Goal: Transaction & Acquisition: Purchase product/service

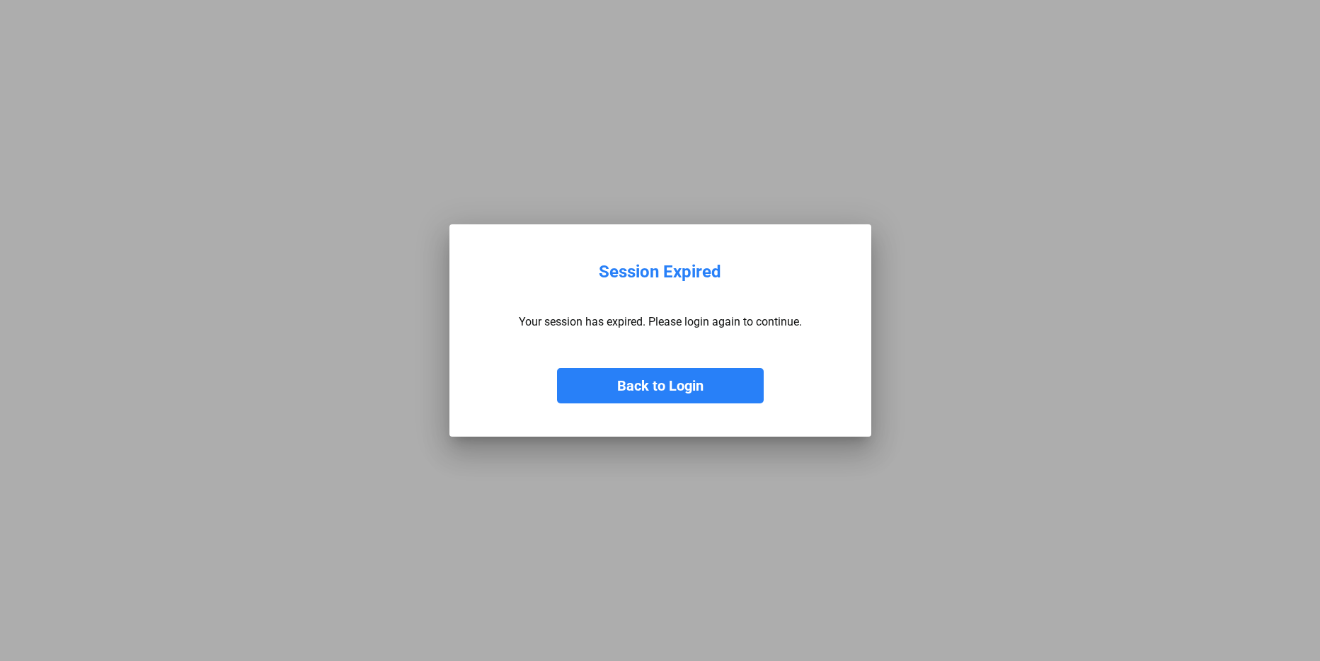
click at [637, 390] on button "Back to Login" at bounding box center [660, 385] width 207 height 35
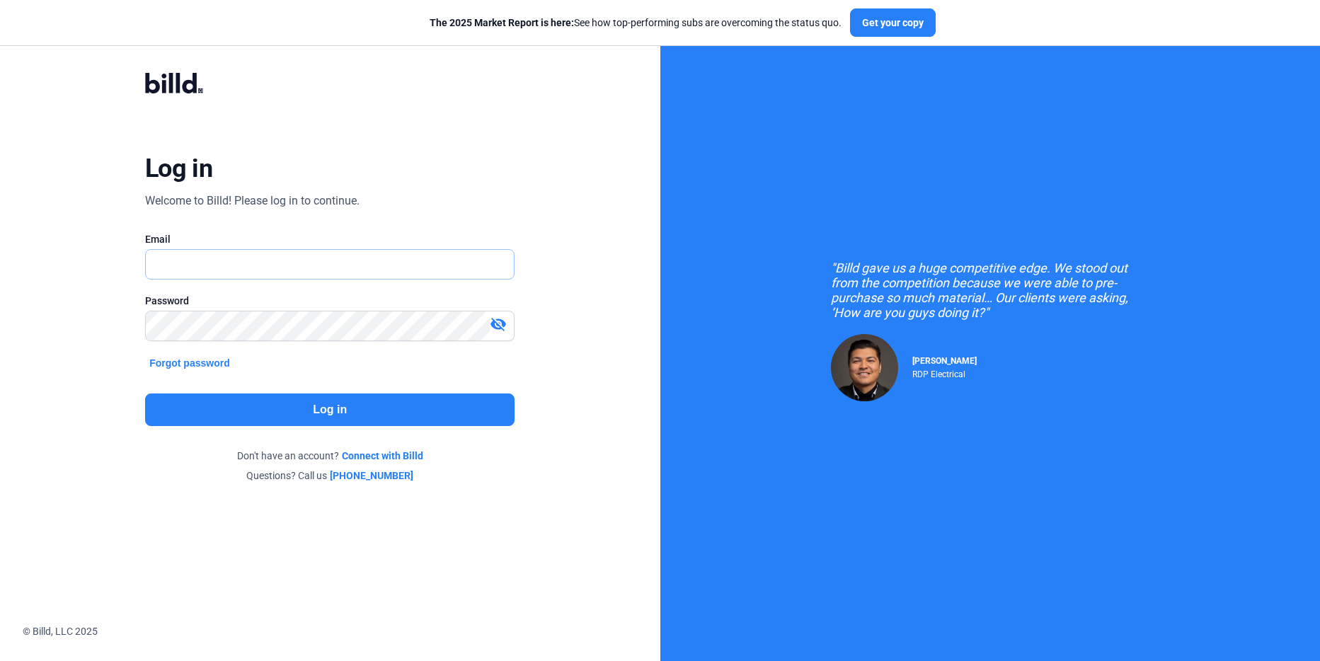
click at [200, 273] on input "text" at bounding box center [322, 264] width 352 height 29
type input "[PERSON_NAME][EMAIL_ADDRESS][DOMAIN_NAME]"
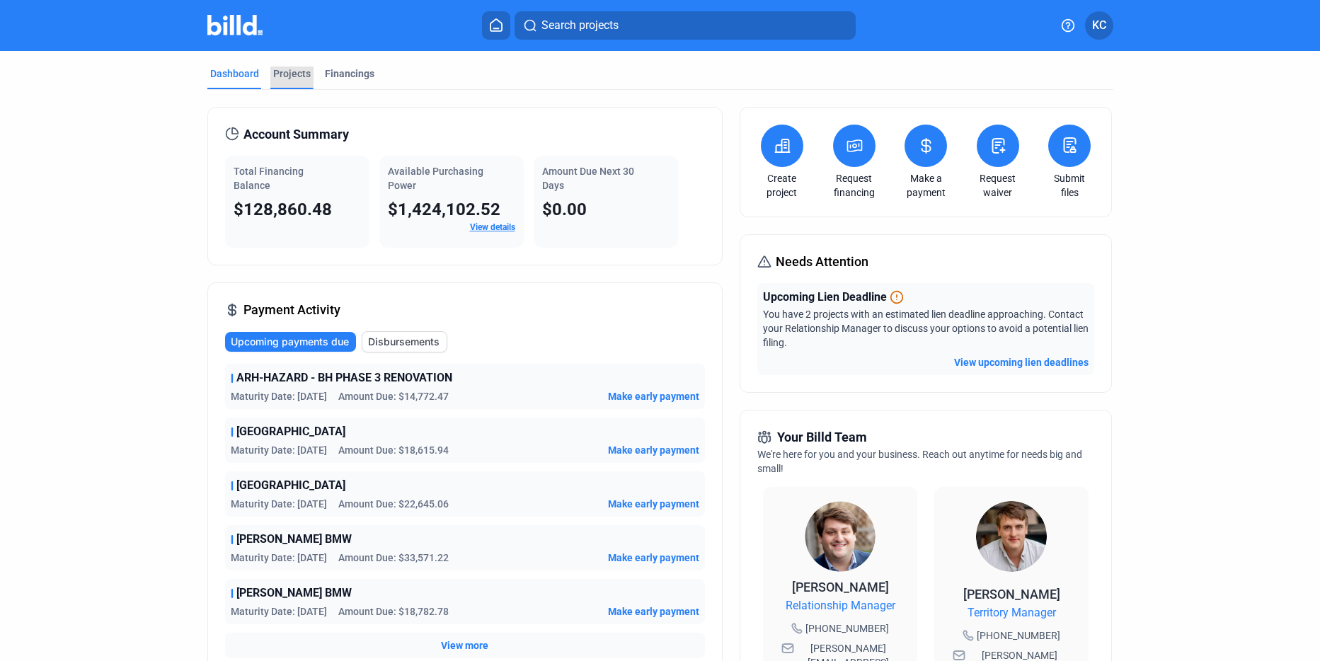
click at [291, 73] on div "Projects" at bounding box center [292, 74] width 38 height 14
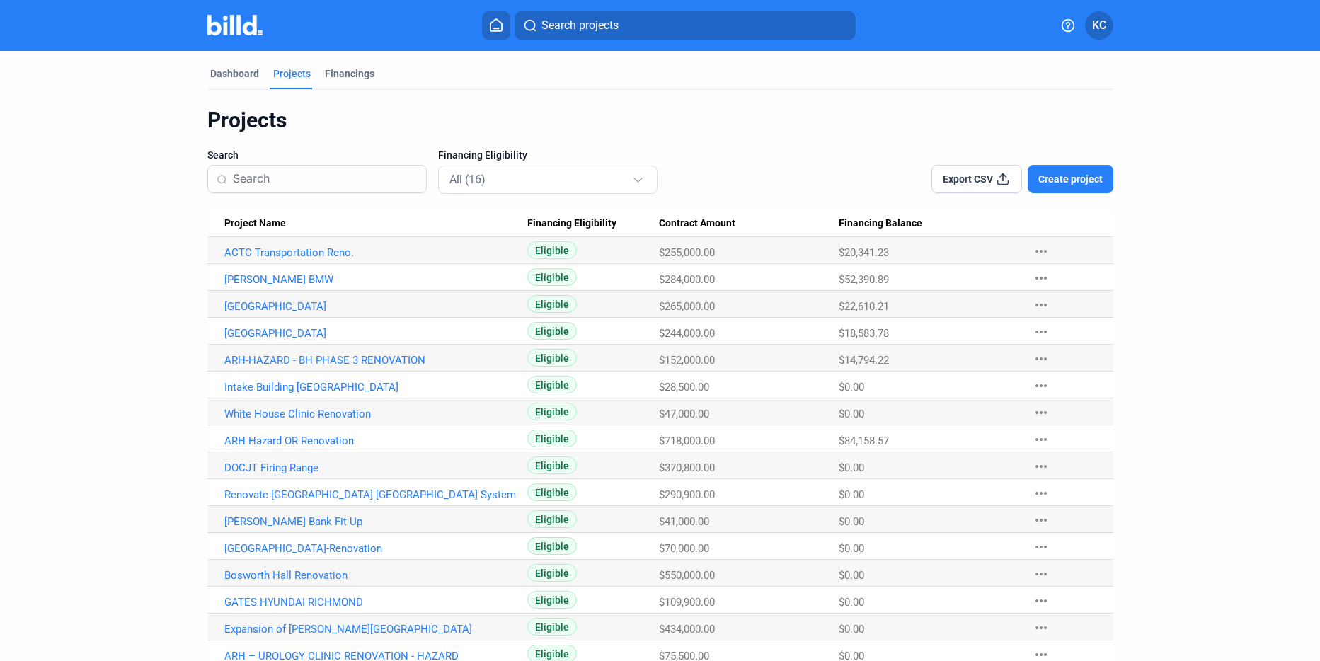
click at [1036, 437] on mat-icon "more_horiz" at bounding box center [1041, 439] width 17 height 17
click at [266, 439] on div at bounding box center [660, 330] width 1320 height 661
click at [266, 439] on link "ARH Hazard OR Renovation" at bounding box center [376, 441] width 304 height 13
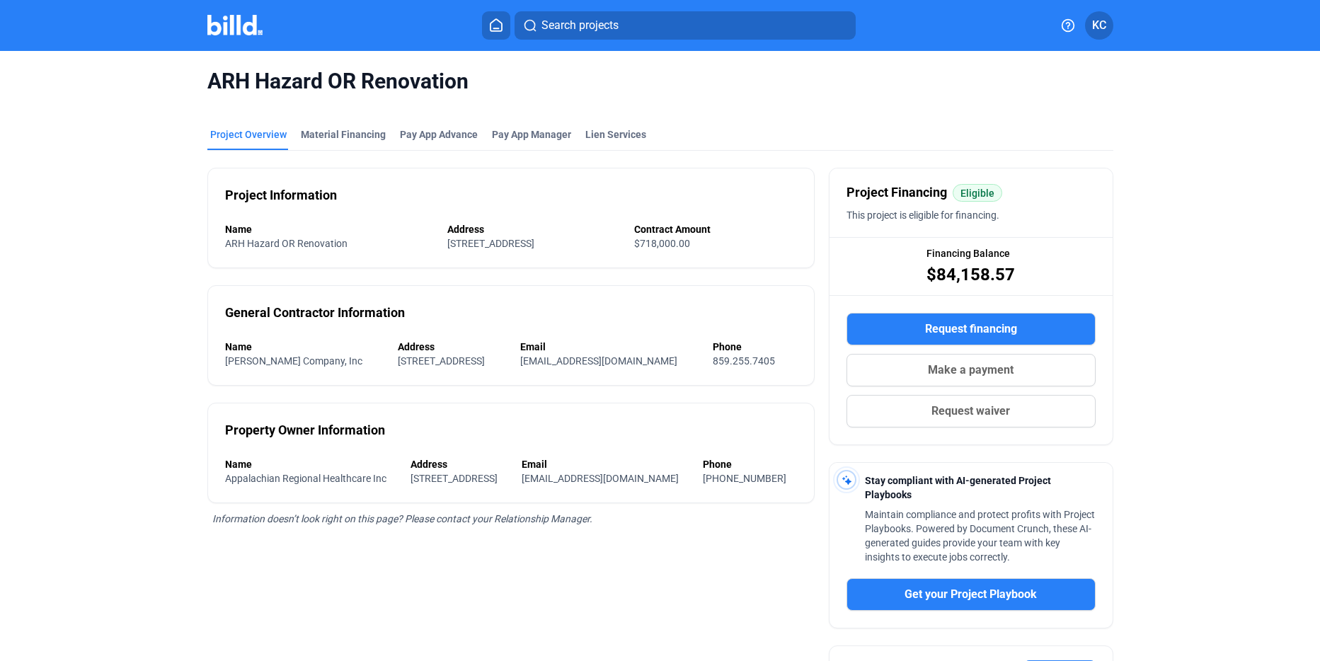
click at [964, 366] on span "Make a payment" at bounding box center [971, 370] width 86 height 17
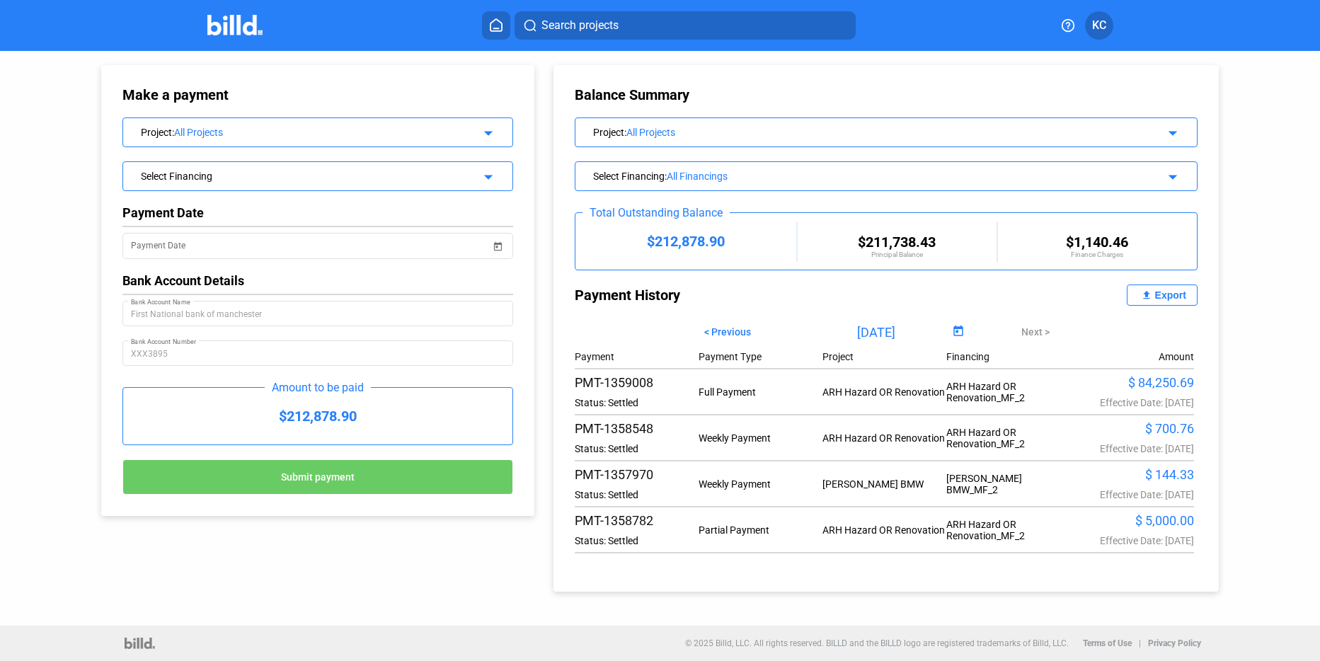
click at [490, 133] on mat-icon "arrow_drop_down" at bounding box center [486, 130] width 17 height 17
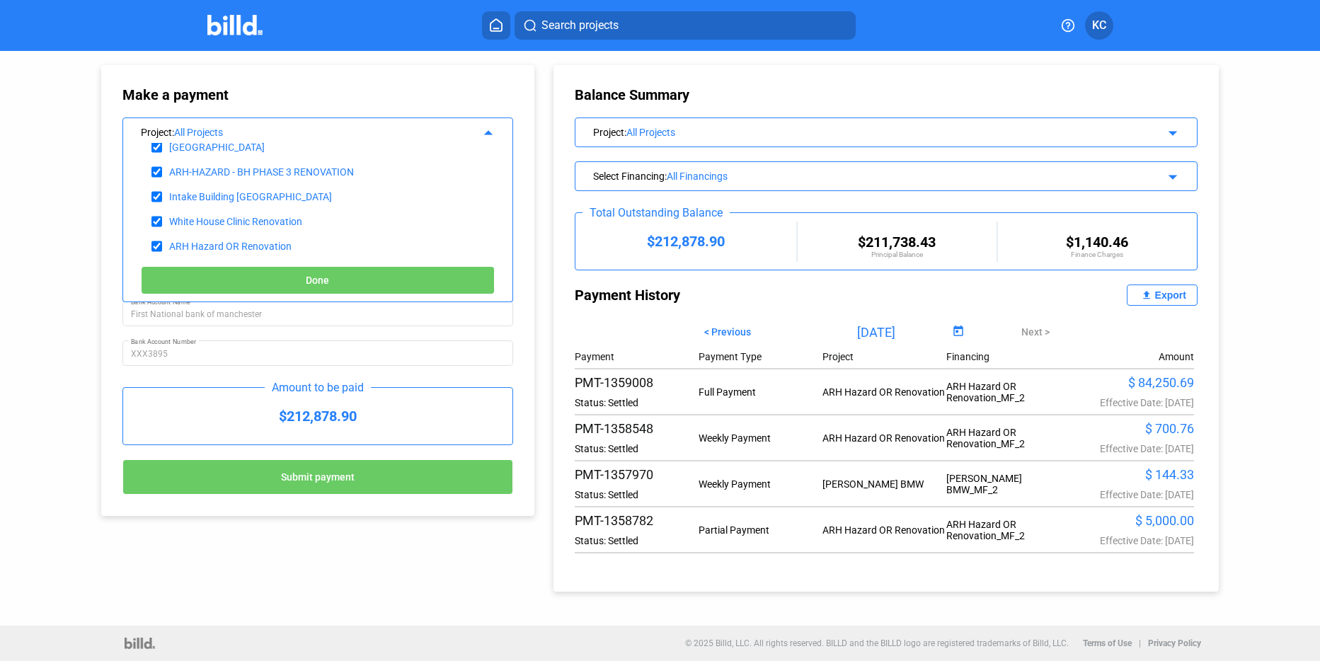
scroll to position [142, 0]
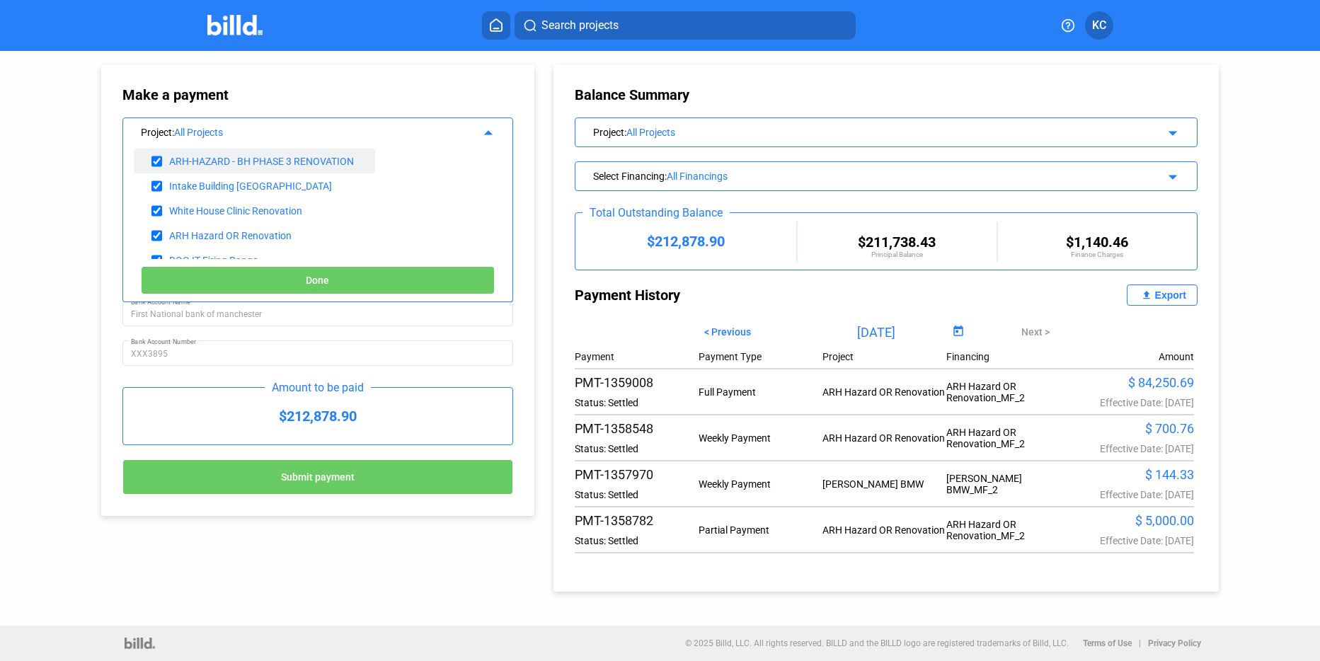
click at [264, 158] on div "ARH-HAZARD - BH PHASE 3 RENOVATION" at bounding box center [261, 161] width 185 height 11
click at [229, 279] on button "Done" at bounding box center [317, 280] width 353 height 28
type input "[DATE]"
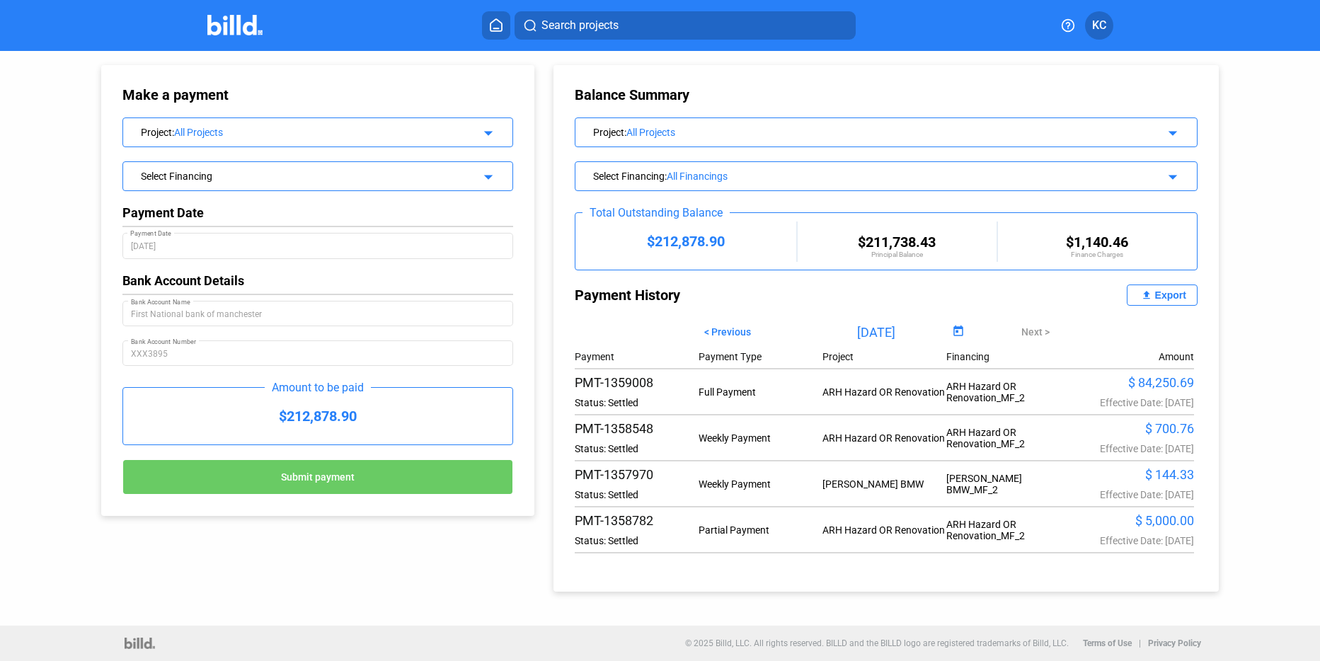
click at [252, 171] on div "Select Financing" at bounding box center [300, 175] width 318 height 14
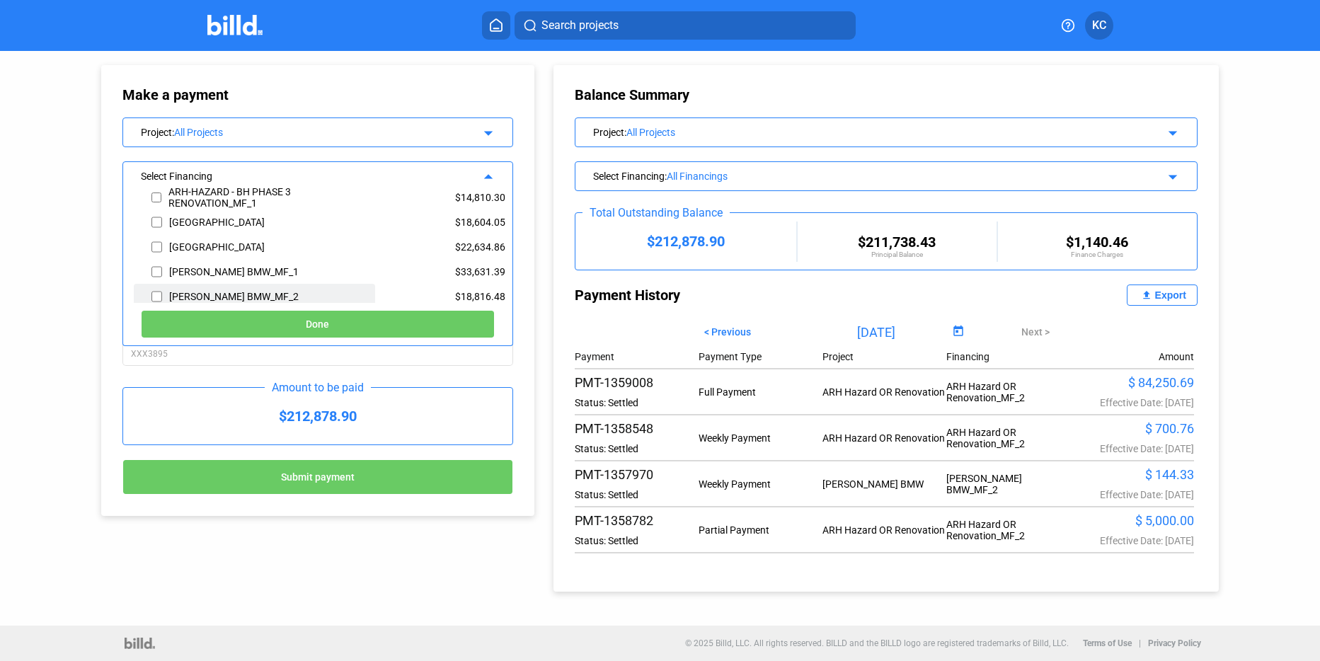
scroll to position [84, 0]
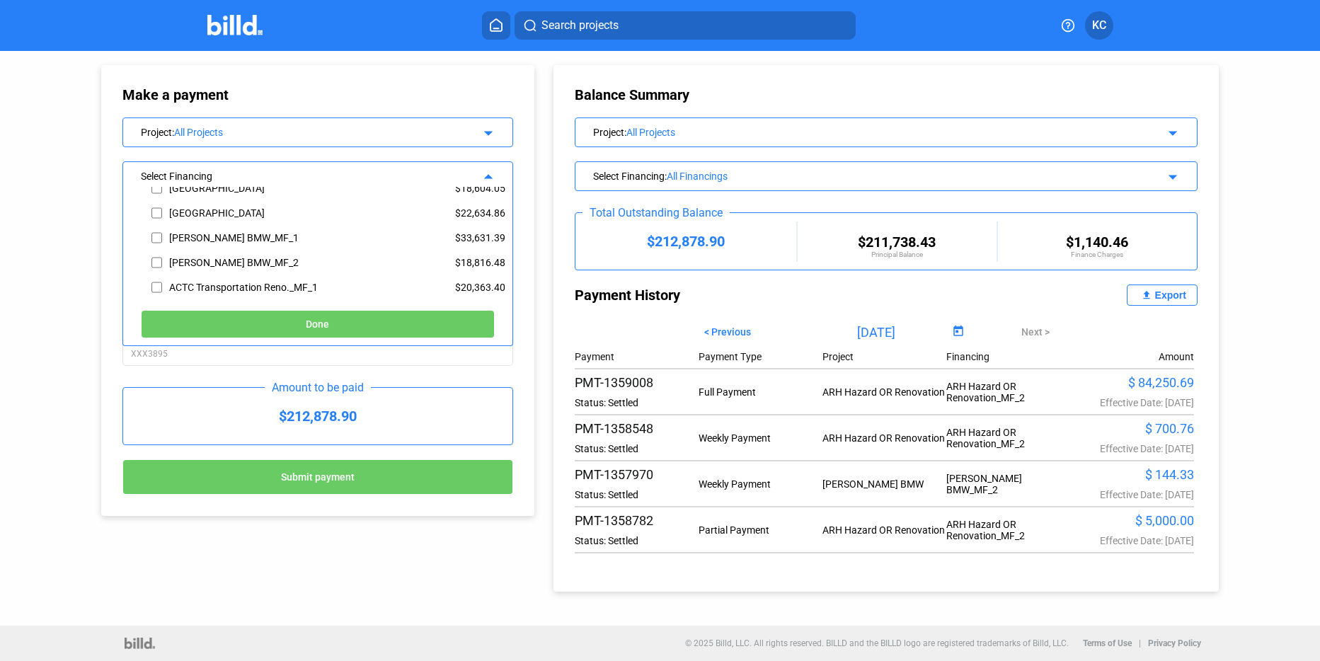
click at [263, 330] on button "Done" at bounding box center [317, 324] width 353 height 28
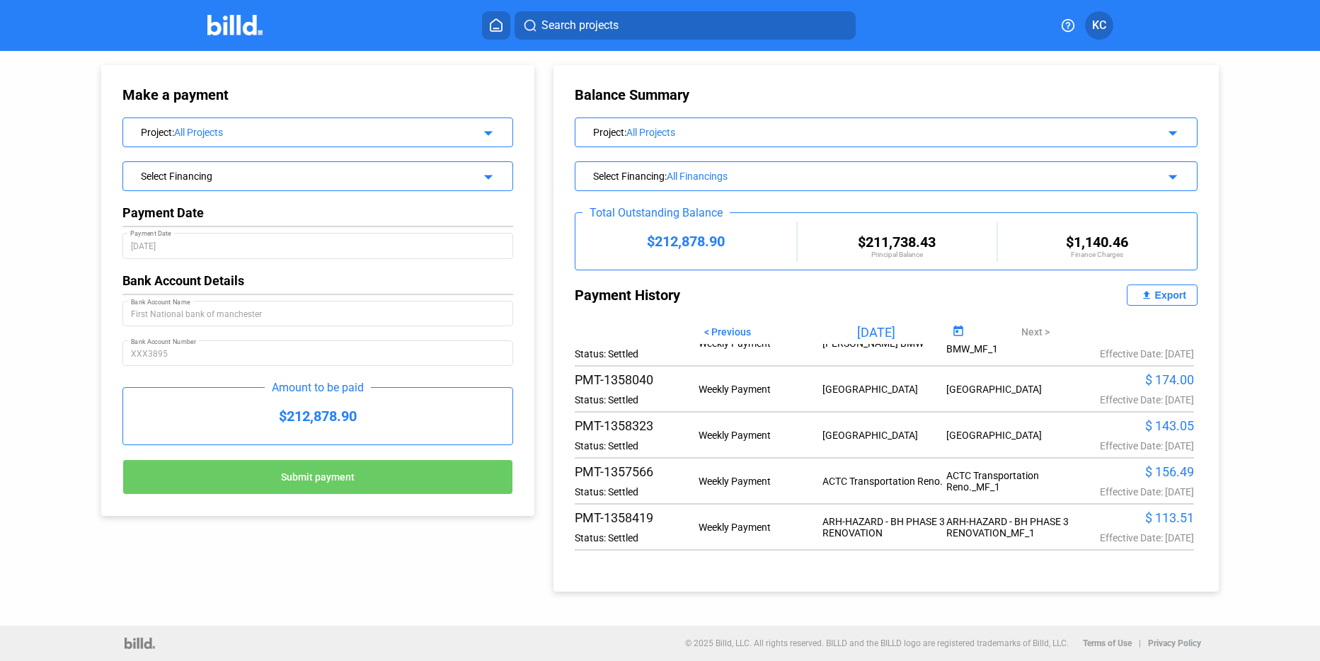
scroll to position [0, 0]
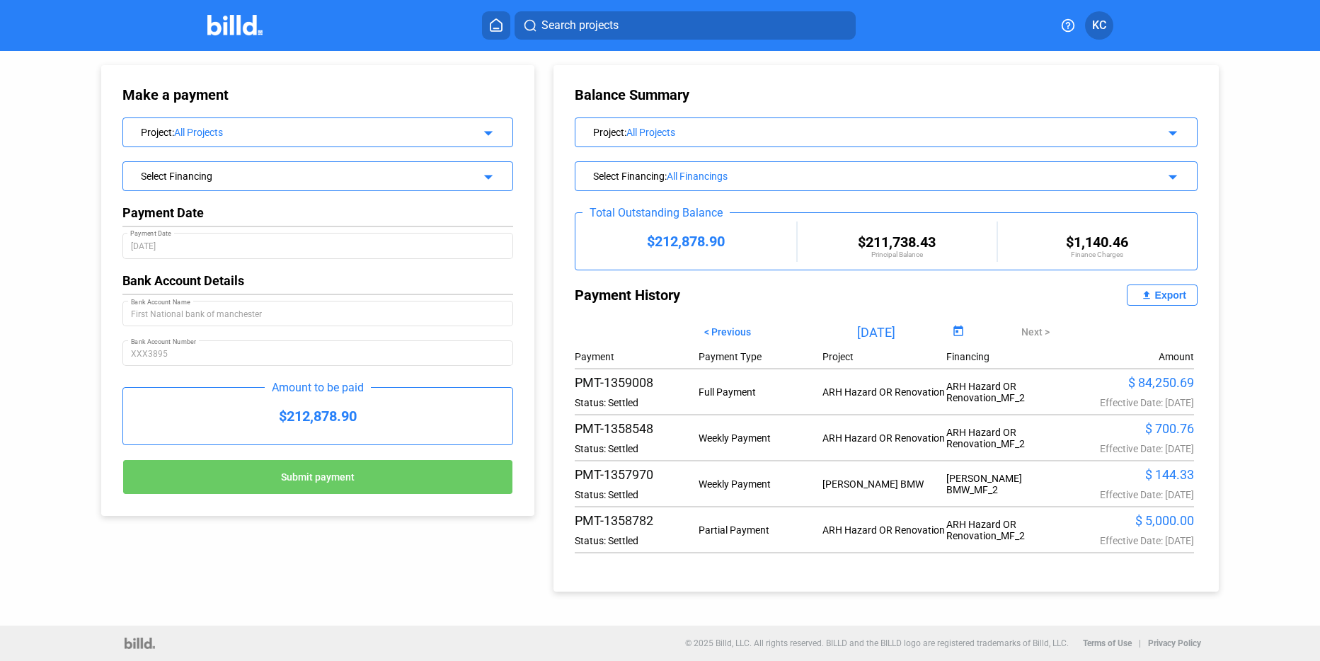
click at [1170, 384] on div "$ 84,250.69" at bounding box center [1132, 382] width 124 height 15
drag, startPoint x: 1170, startPoint y: 384, endPoint x: 1156, endPoint y: 383, distance: 14.2
click at [1169, 384] on div "$ 84,250.69" at bounding box center [1132, 382] width 124 height 15
click at [654, 398] on div "Status: Settled" at bounding box center [637, 402] width 124 height 11
click at [716, 396] on div "Full Payment" at bounding box center [760, 391] width 124 height 11
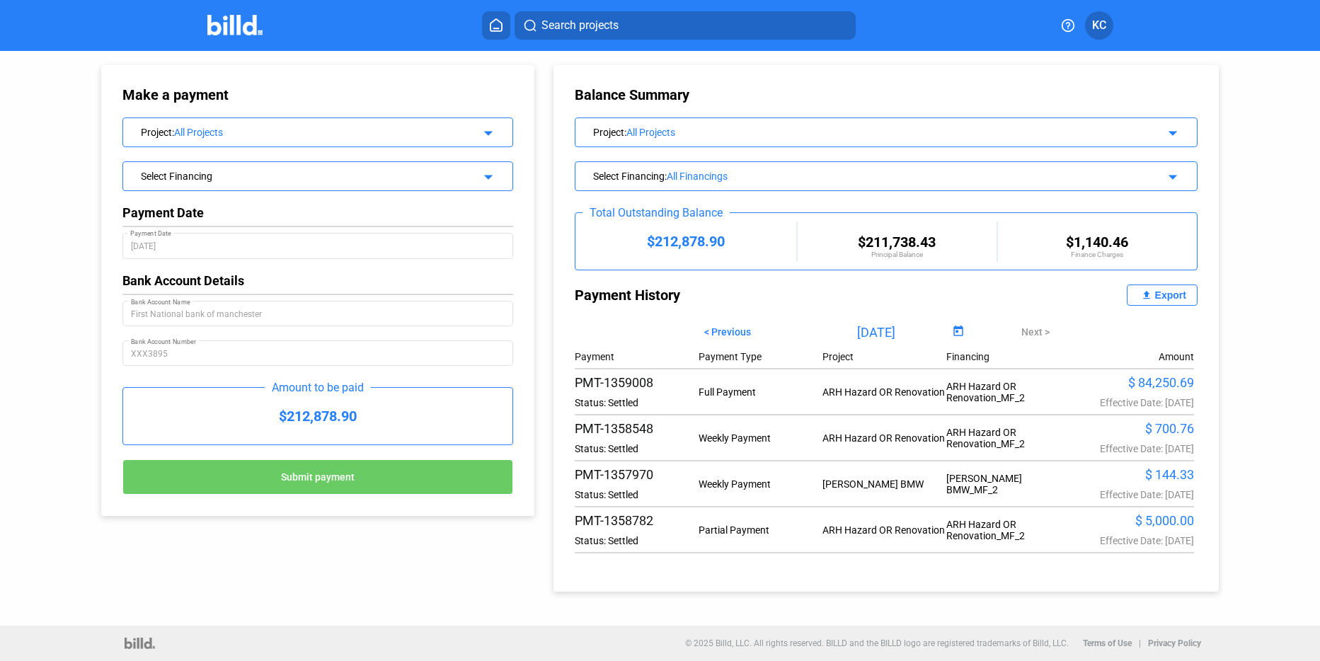
click at [1170, 140] on div "Project : All Projects arrow_drop_down" at bounding box center [885, 130] width 621 height 25
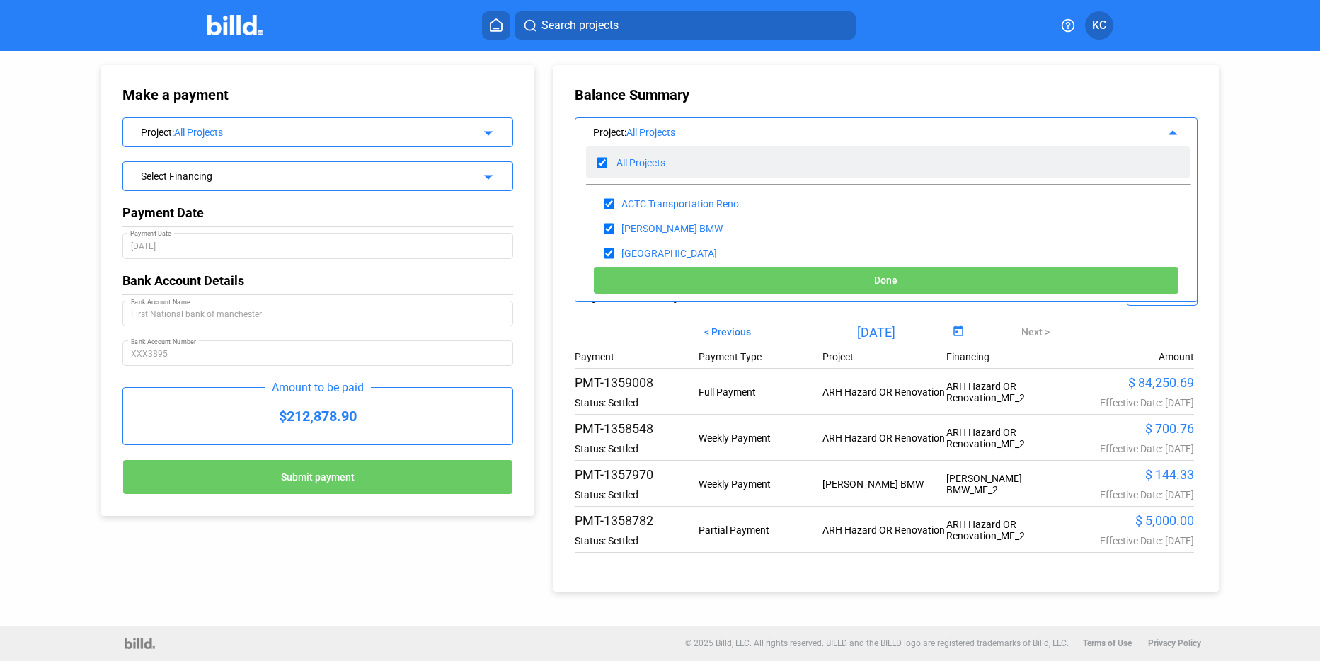
click at [600, 160] on input "checkbox" at bounding box center [602, 162] width 11 height 21
checkbox input "false"
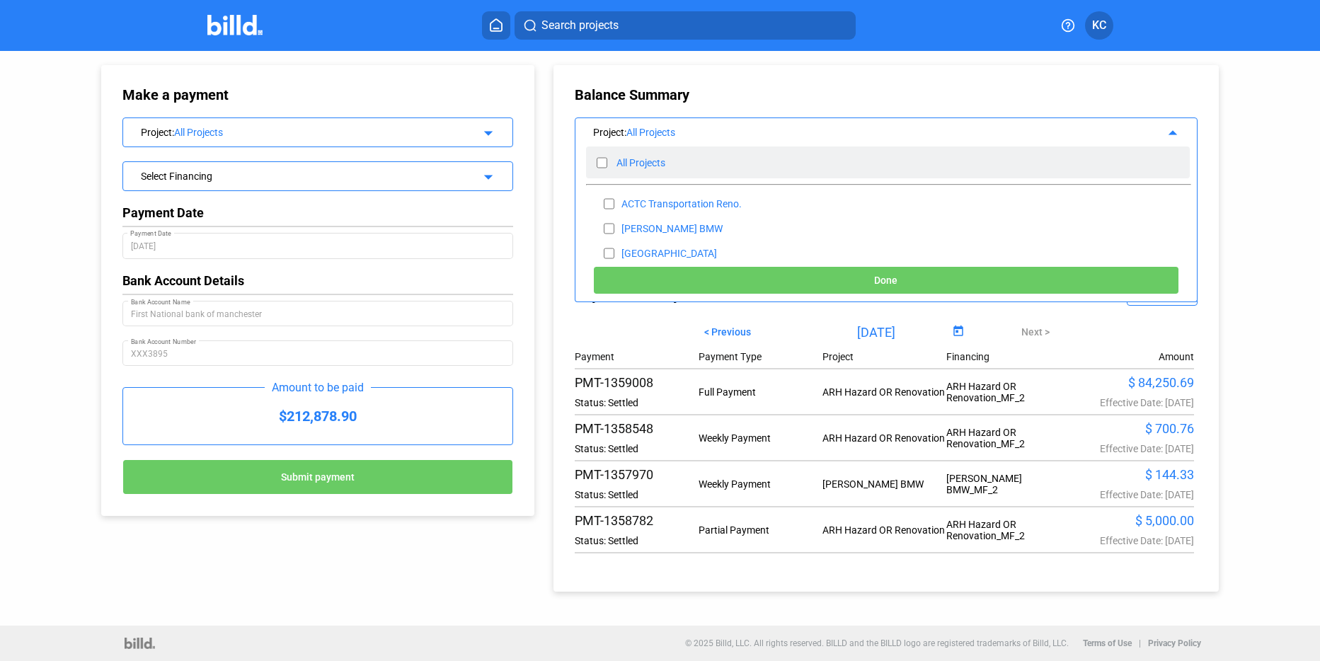
checkbox input "false"
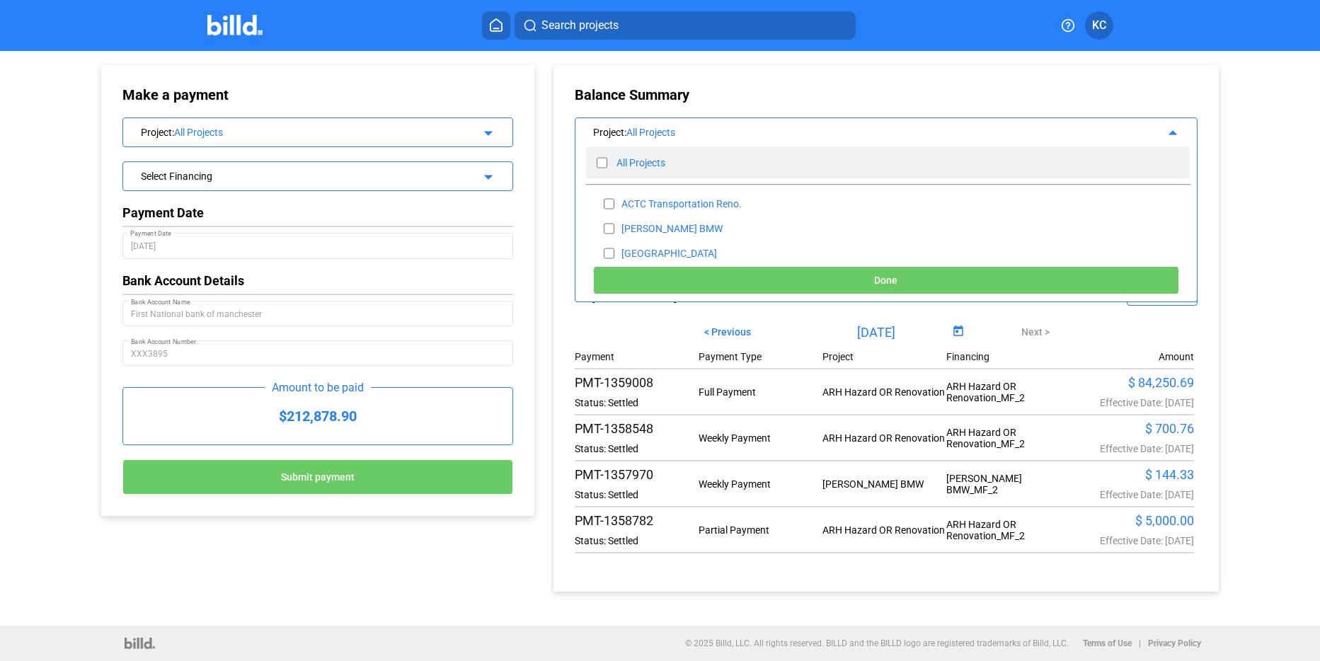
checkbox input "false"
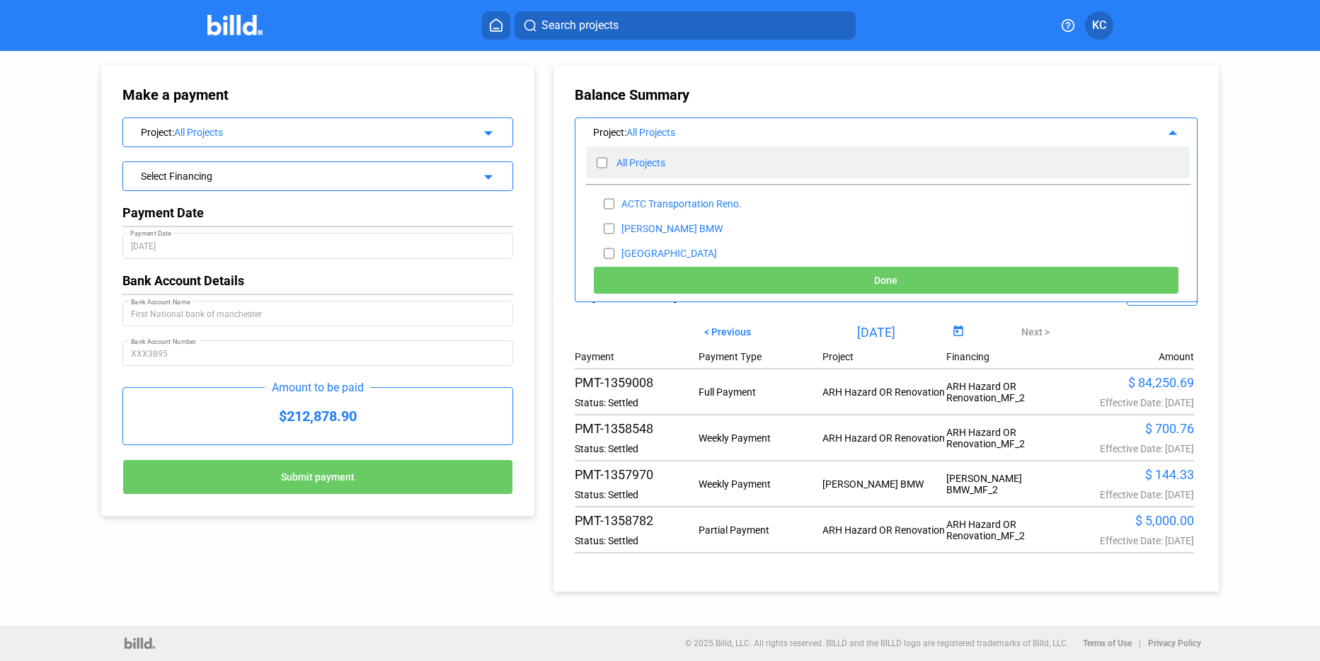
checkbox input "false"
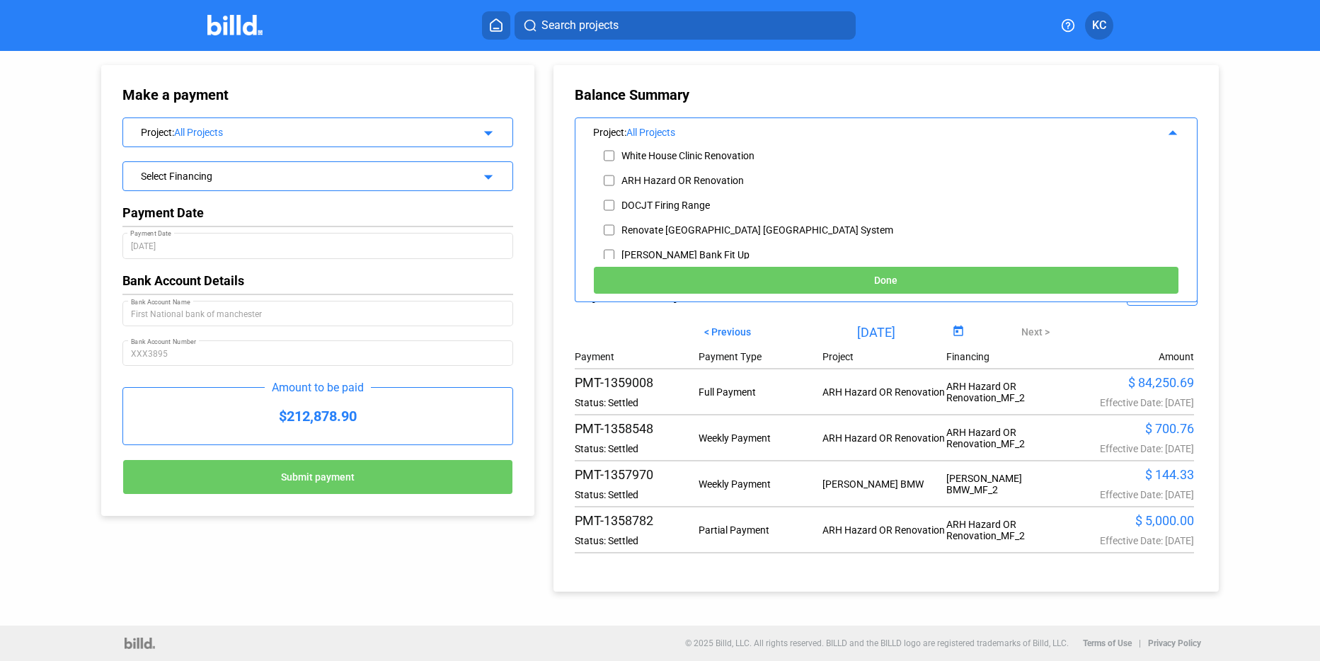
scroll to position [190, 0]
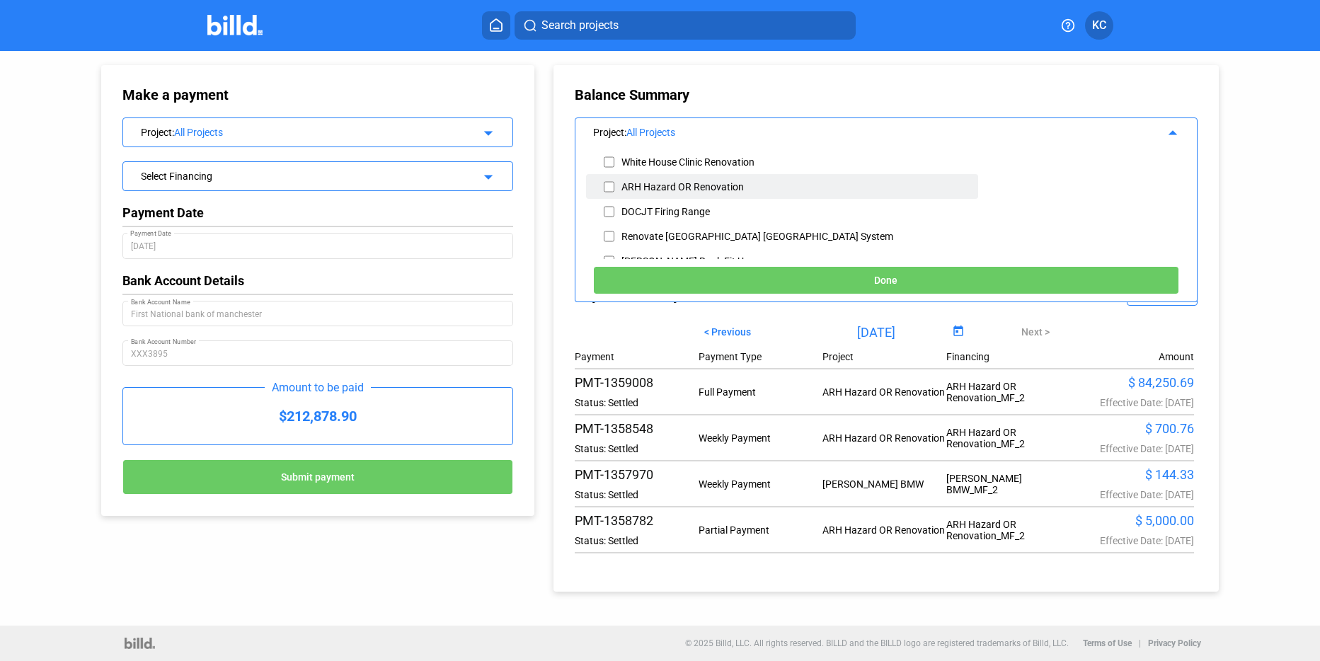
click at [607, 185] on input "checkbox" at bounding box center [609, 186] width 11 height 21
checkbox input "true"
click at [650, 273] on button "Done" at bounding box center [886, 280] width 586 height 28
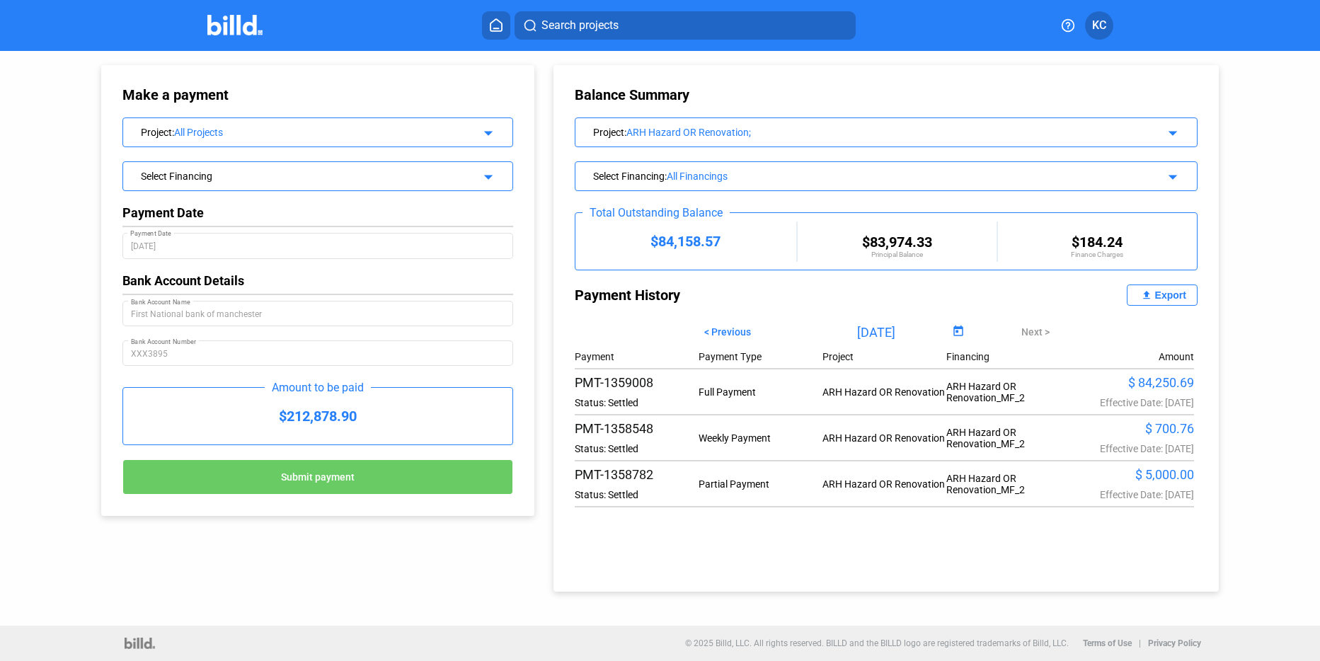
click at [907, 248] on div "$83,974.33" at bounding box center [897, 242] width 199 height 17
click at [1158, 383] on div "$ 84,250.69" at bounding box center [1132, 382] width 124 height 15
click at [1168, 390] on div "$ 84,250.69" at bounding box center [1132, 382] width 124 height 15
